Goal: Find contact information: Find contact information

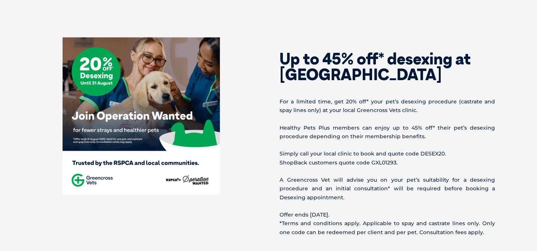
scroll to position [300, 0]
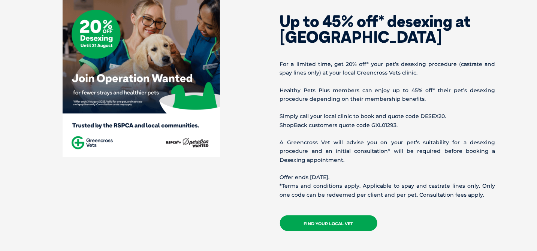
click at [312, 222] on link "Find your local vet" at bounding box center [329, 224] width 98 height 16
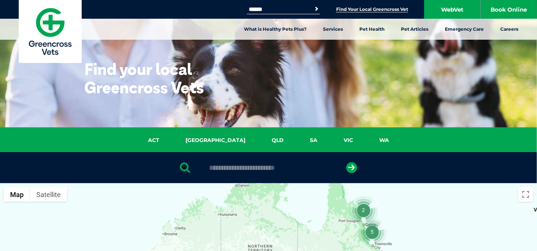
click at [242, 169] on input "text" at bounding box center [269, 168] width 126 height 8
click at [347, 162] on button "submit" at bounding box center [352, 167] width 11 height 11
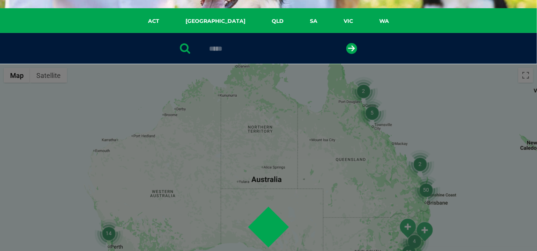
scroll to position [146, 0]
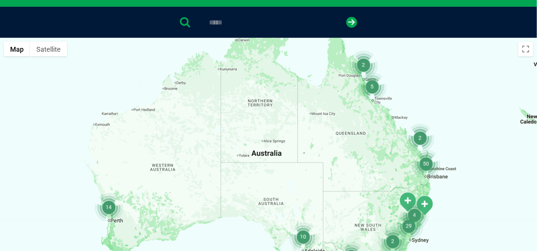
click at [243, 20] on input "*****" at bounding box center [269, 23] width 126 height 8
type input "****"
click at [347, 17] on button "submit" at bounding box center [352, 22] width 11 height 11
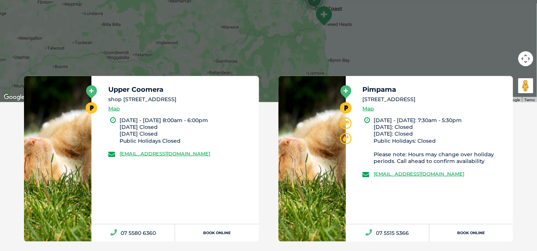
scroll to position [446, 0]
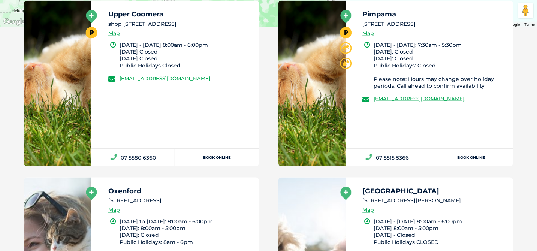
click at [139, 81] on link "[EMAIL_ADDRESS][DOMAIN_NAME]" at bounding box center [165, 78] width 91 height 6
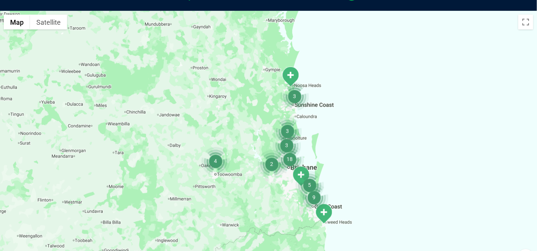
scroll to position [172, 0]
